Goal: Transaction & Acquisition: Purchase product/service

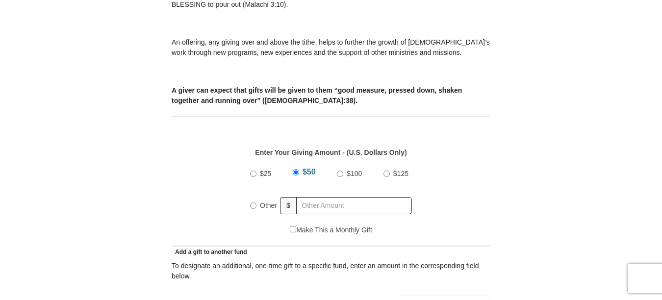
scroll to position [490, 0]
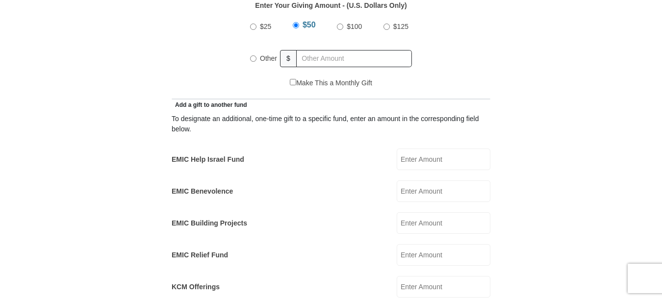
click at [253, 55] on input "Other" at bounding box center [253, 58] width 6 height 6
radio input "true"
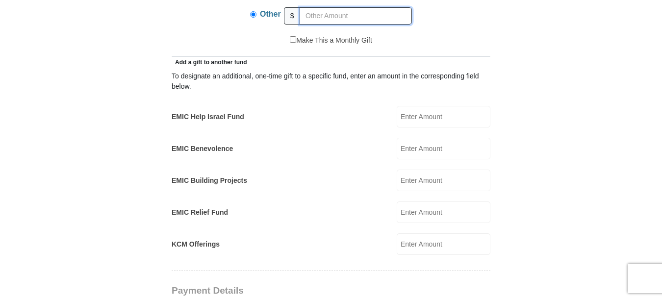
scroll to position [588, 0]
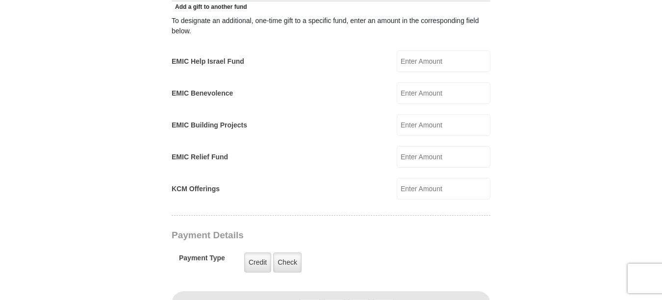
click at [427, 50] on input "EMIC Help Israel Fund" at bounding box center [443, 61] width 94 height 22
type input "100.00"
click at [411, 178] on input "KCM Offerings" at bounding box center [443, 189] width 94 height 22
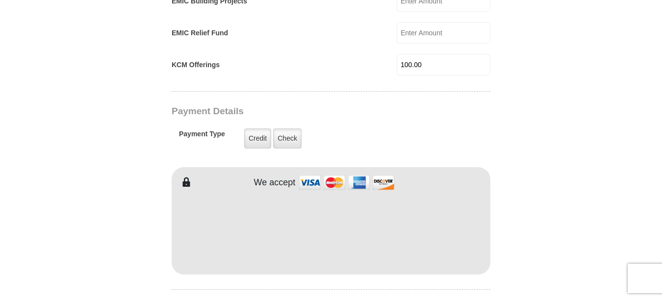
scroll to position [735, 0]
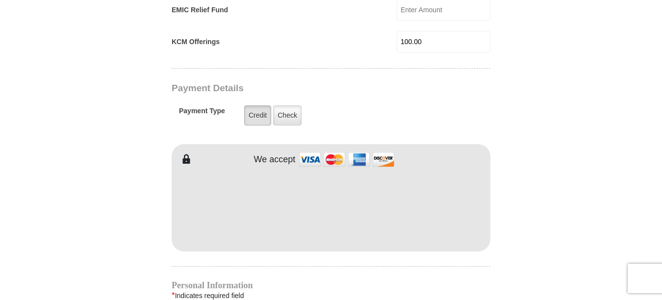
type input "100.00"
click at [253, 105] on label "Credit" at bounding box center [257, 115] width 27 height 20
click at [0, 0] on input "Credit" at bounding box center [0, 0] width 0 height 0
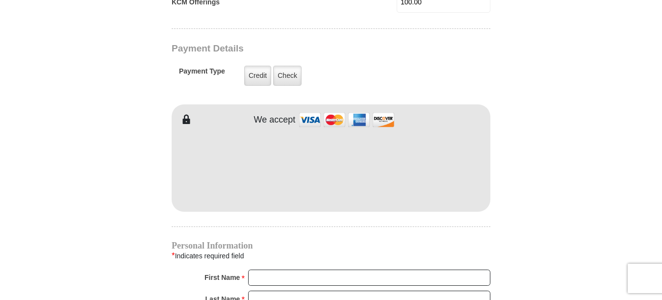
scroll to position [833, 0]
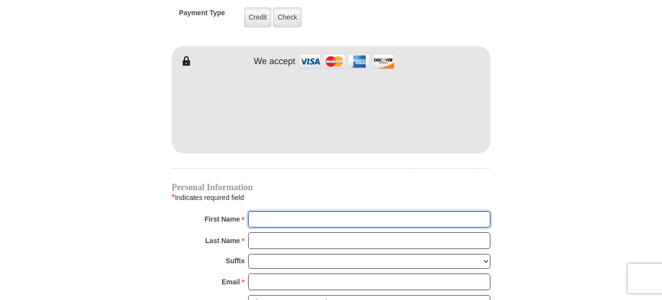
click at [285, 211] on input "First Name *" at bounding box center [369, 219] width 242 height 17
type input "Ann"
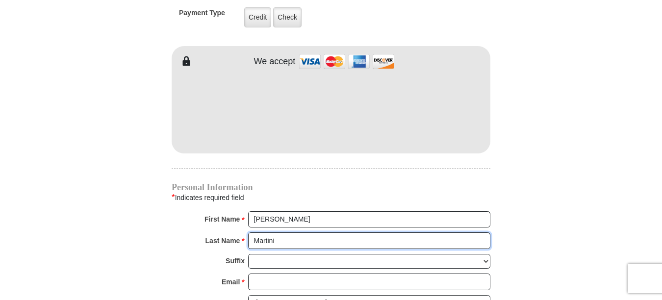
type input "Martini"
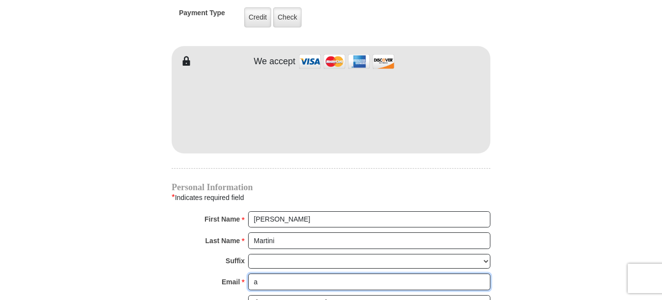
type input "annmartini555@gmail.com"
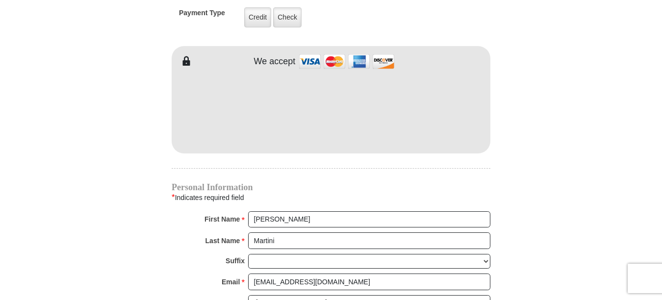
type input "3030 Sweet Briar St."
type input "Grapevine"
select select "TX"
type input "76051"
type input "8174554896"
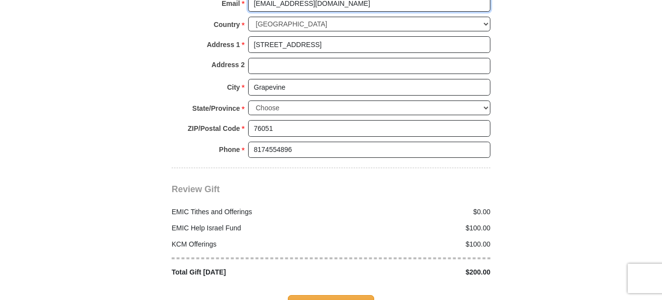
scroll to position [1127, 0]
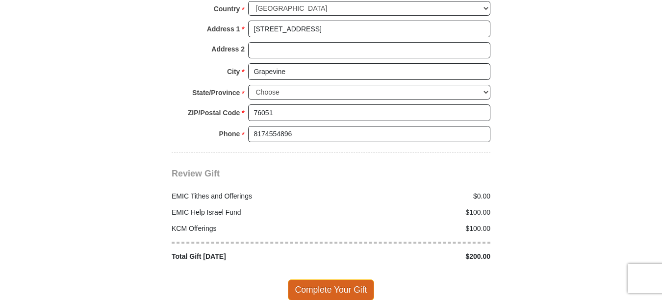
click at [325, 279] on span "Complete Your Gift" at bounding box center [331, 289] width 87 height 21
